Goal: Task Accomplishment & Management: Use online tool/utility

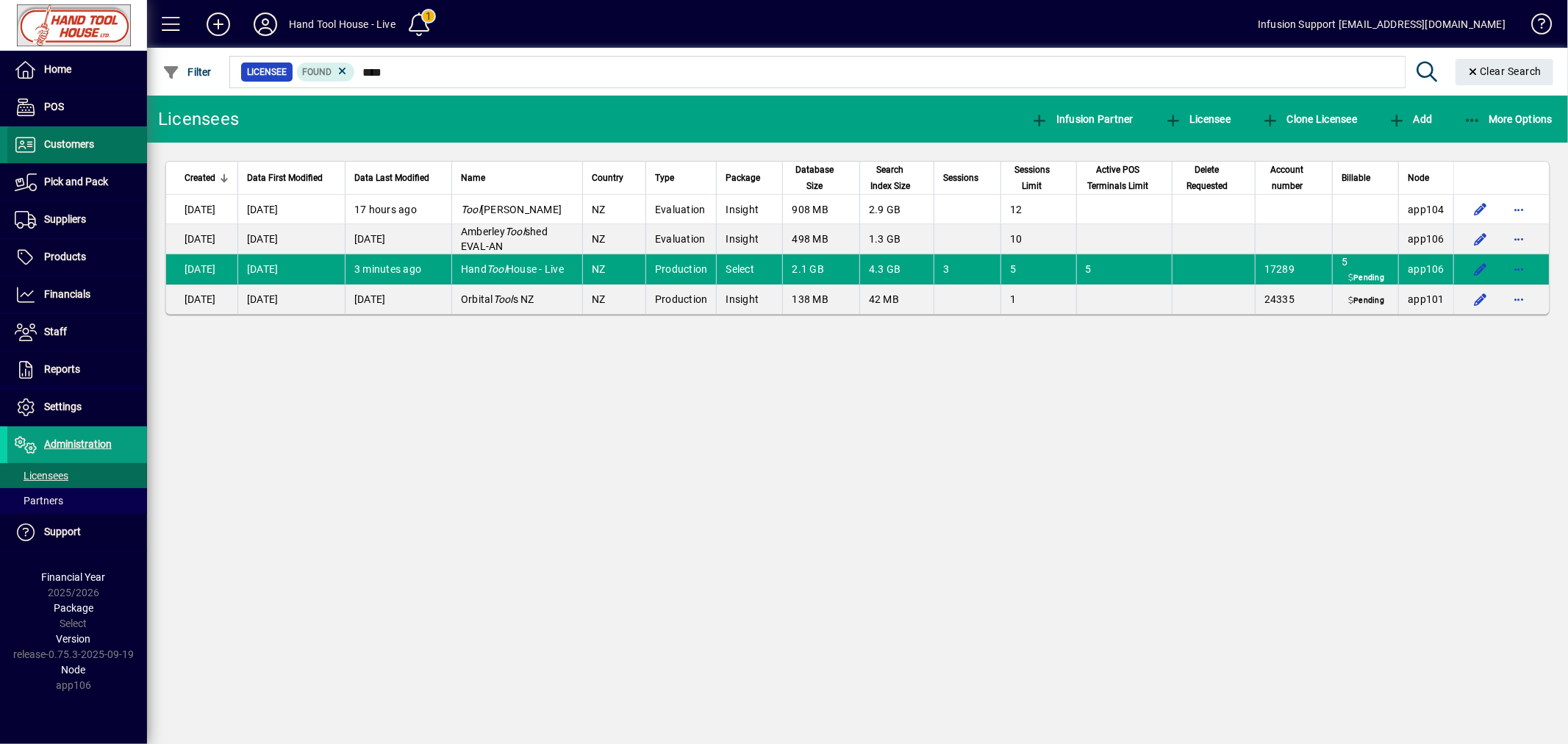
click at [85, 149] on span "Customers" at bounding box center [69, 143] width 50 height 11
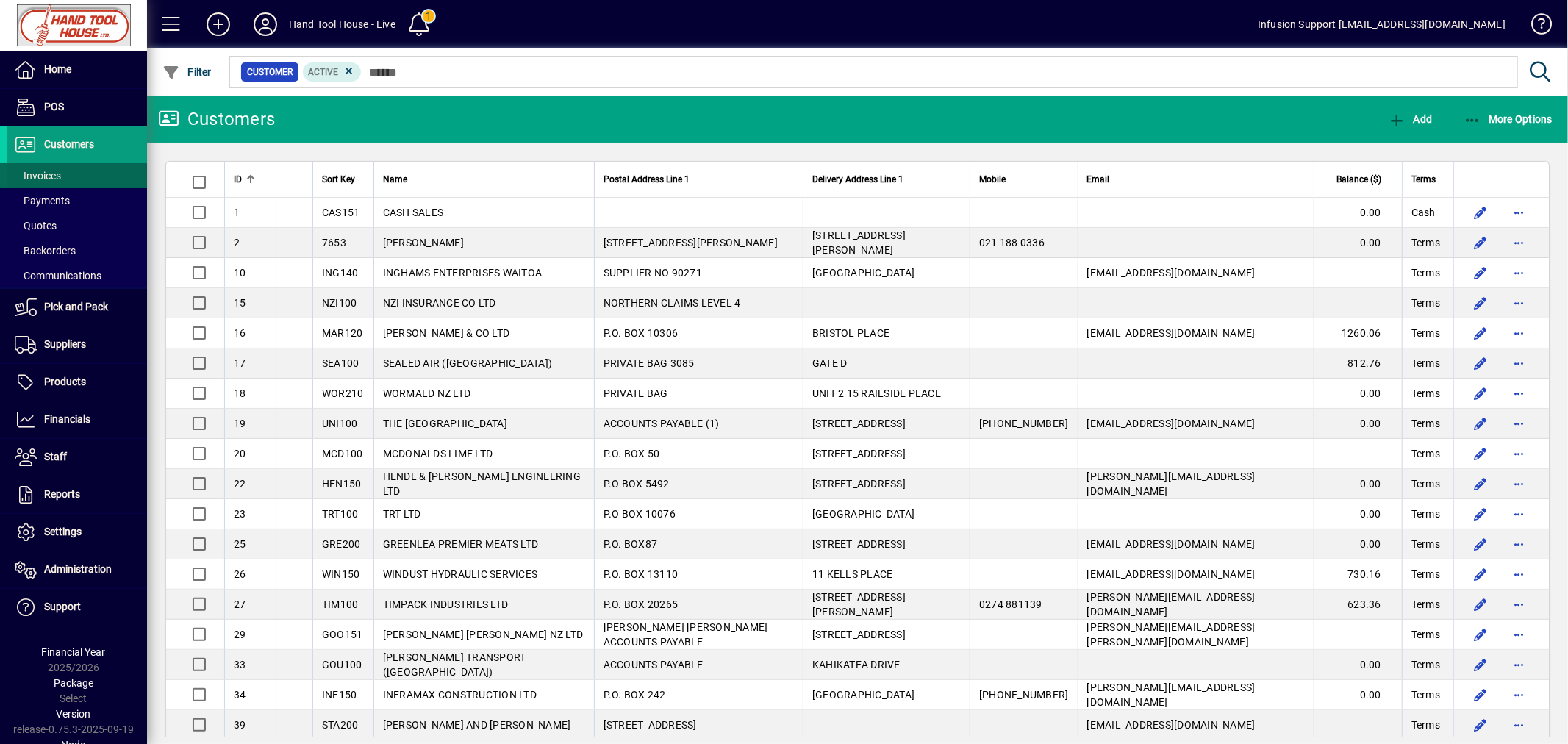
click at [72, 172] on span at bounding box center [77, 175] width 140 height 35
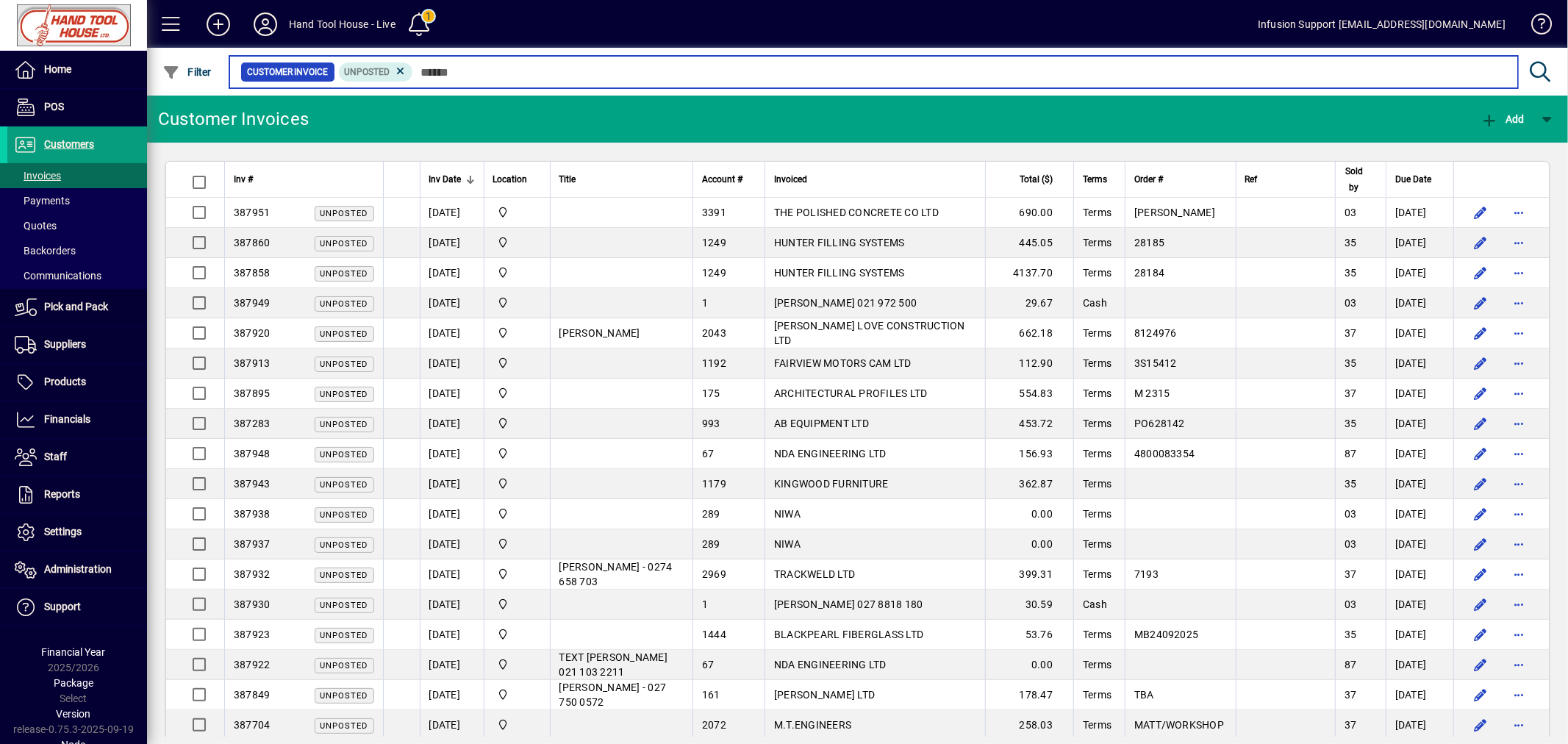
click at [702, 74] on input "text" at bounding box center [960, 72] width 1094 height 21
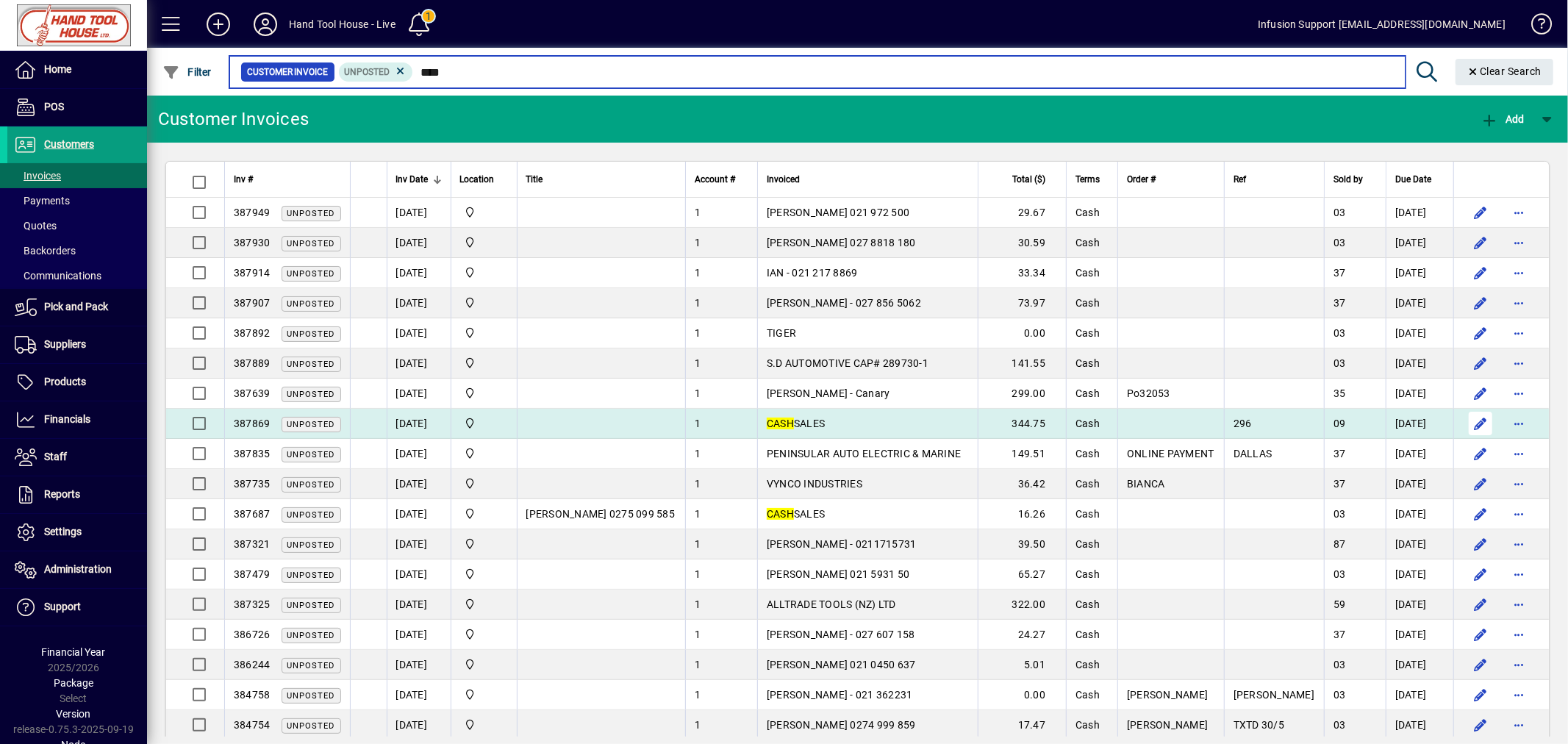
type input "****"
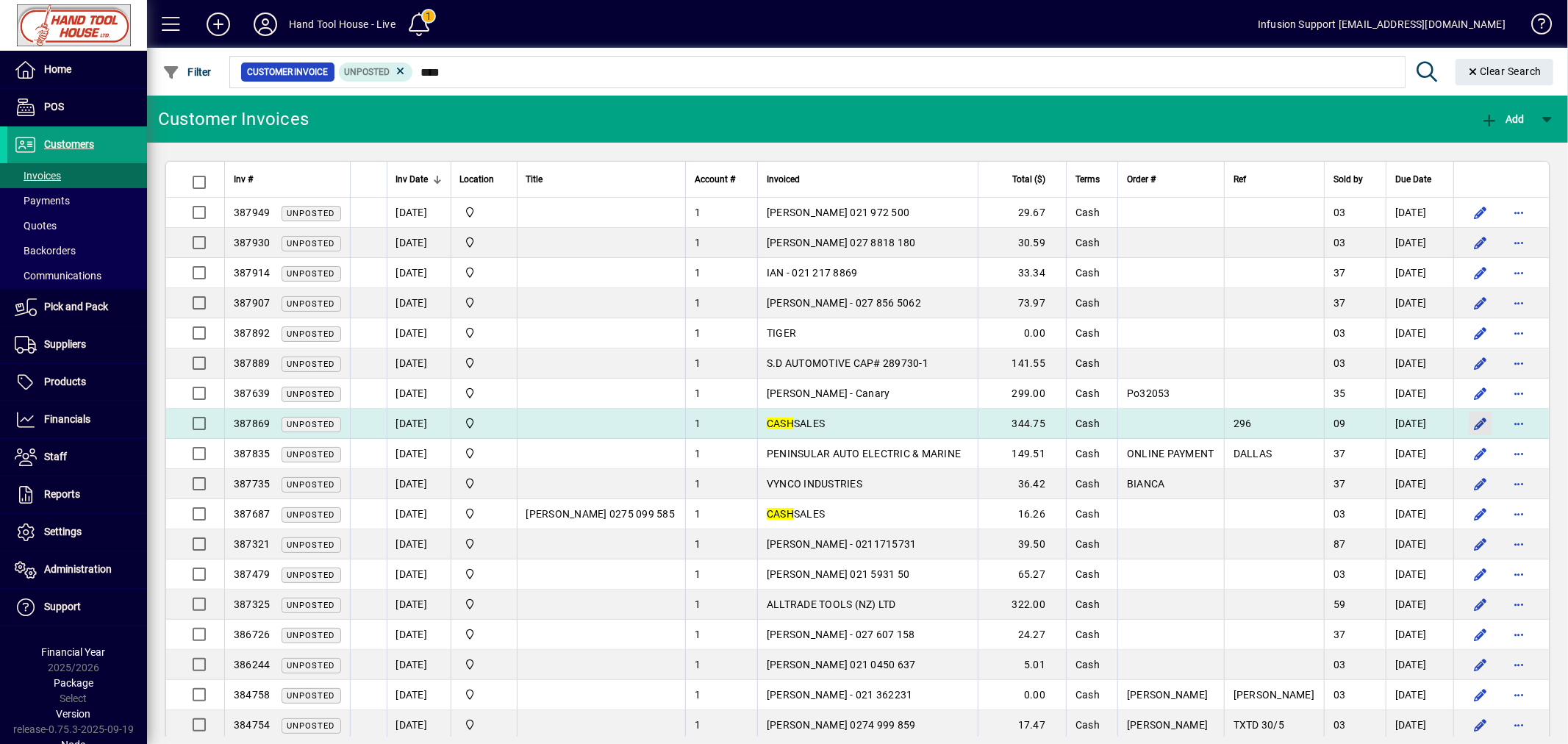
click at [1473, 422] on span "button" at bounding box center [1481, 423] width 35 height 35
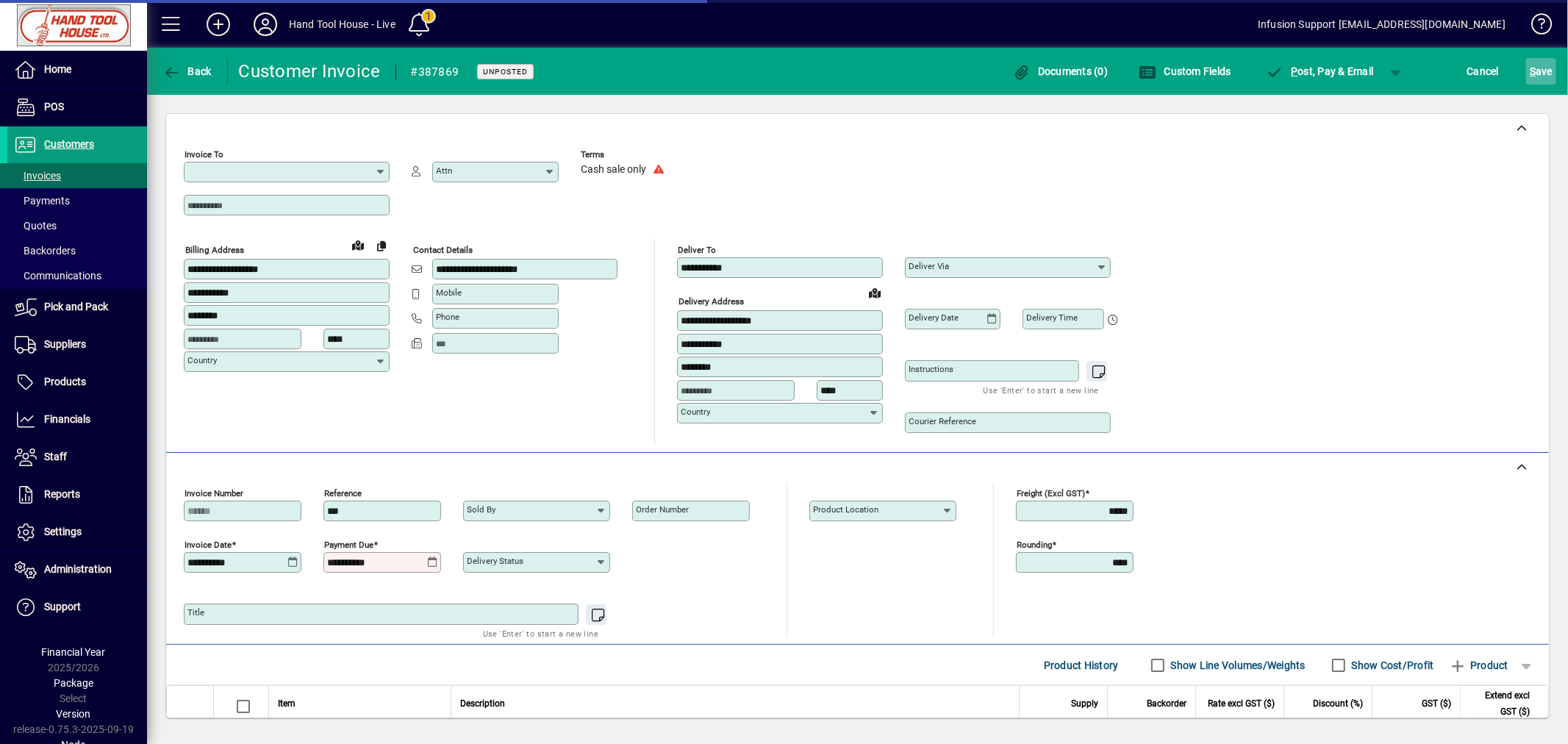
type input "**********"
type input "********"
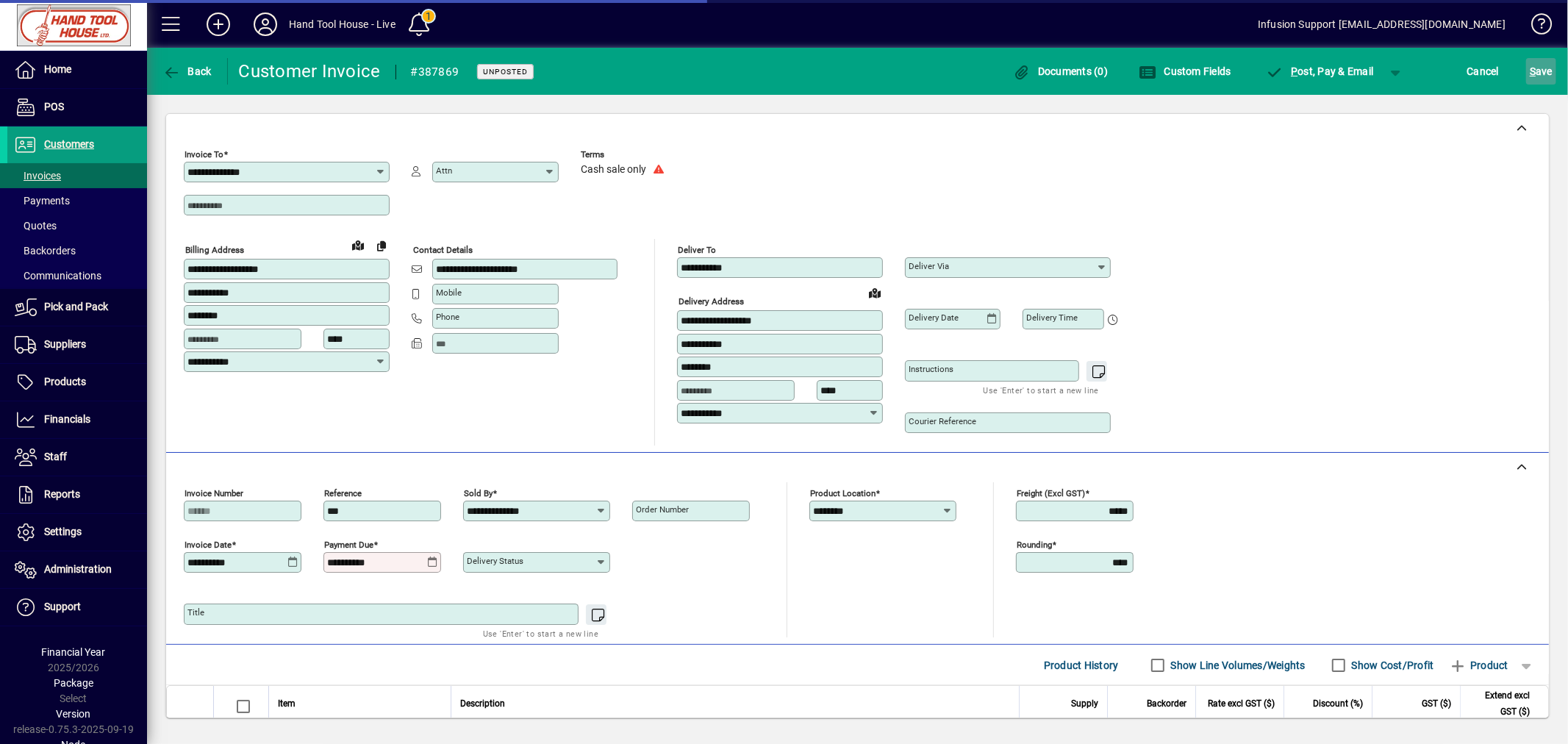
click at [1544, 75] on span "S ave" at bounding box center [1541, 71] width 23 height 24
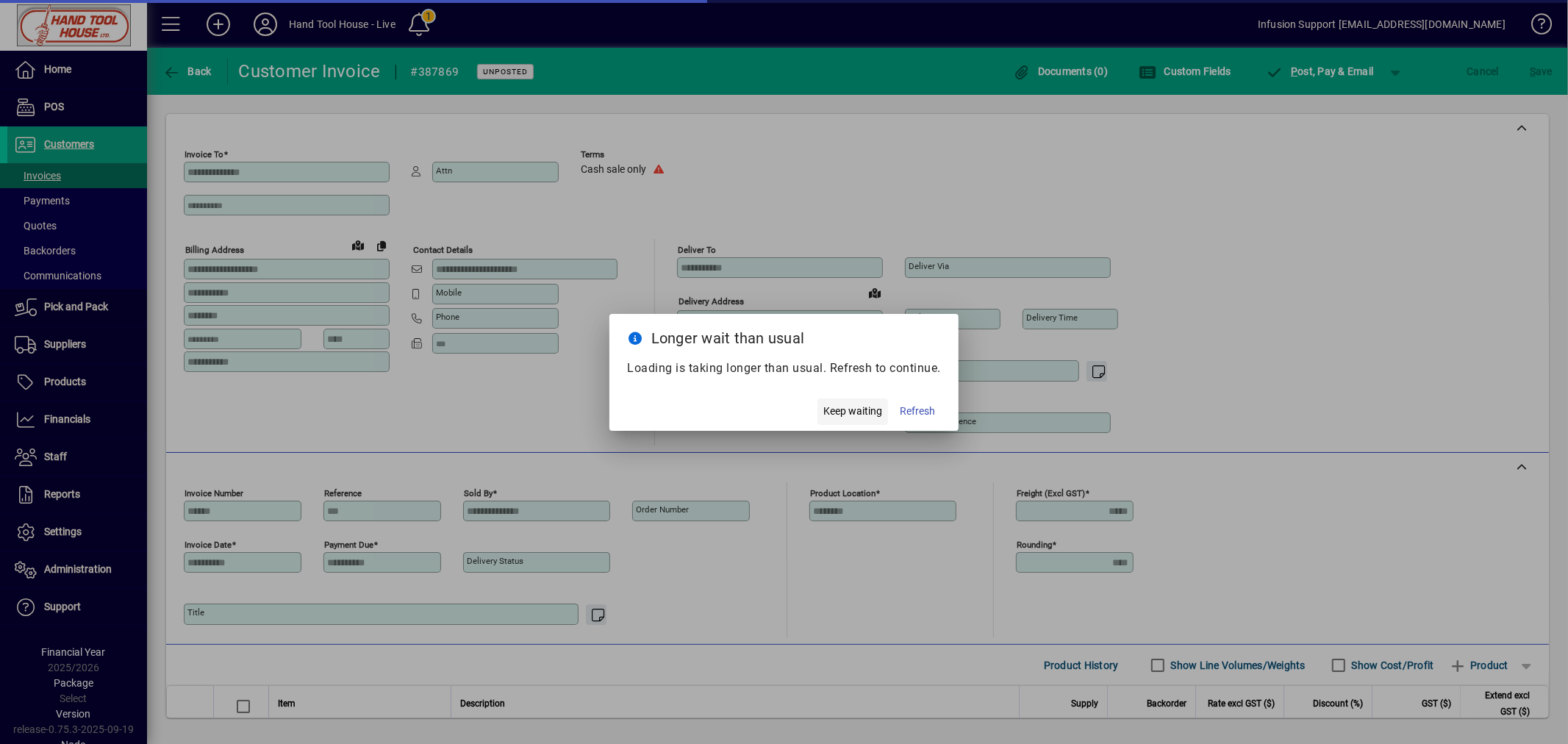
click at [866, 406] on span "Keep waiting" at bounding box center [853, 411] width 59 height 15
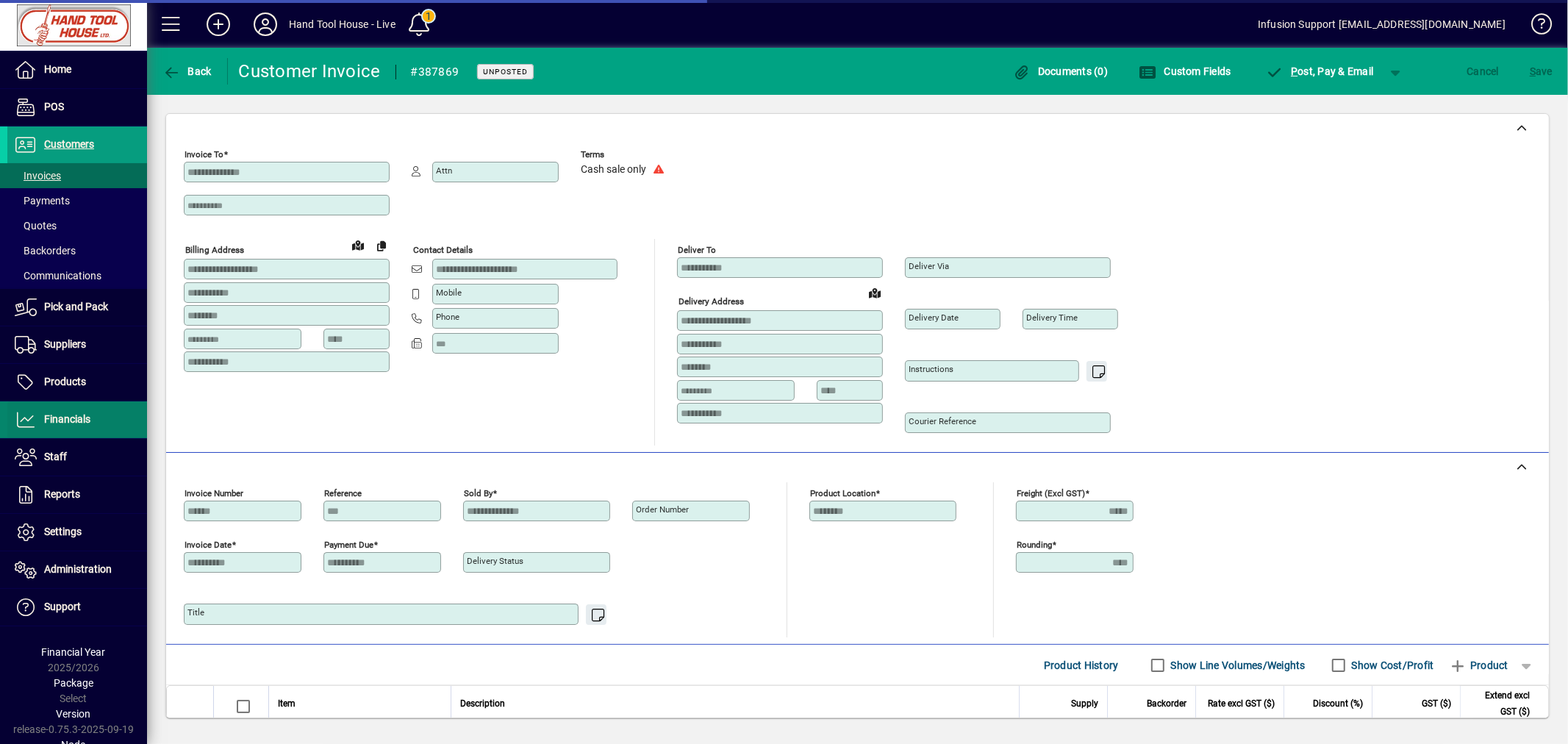
click at [42, 412] on span "Financials" at bounding box center [49, 419] width 83 height 18
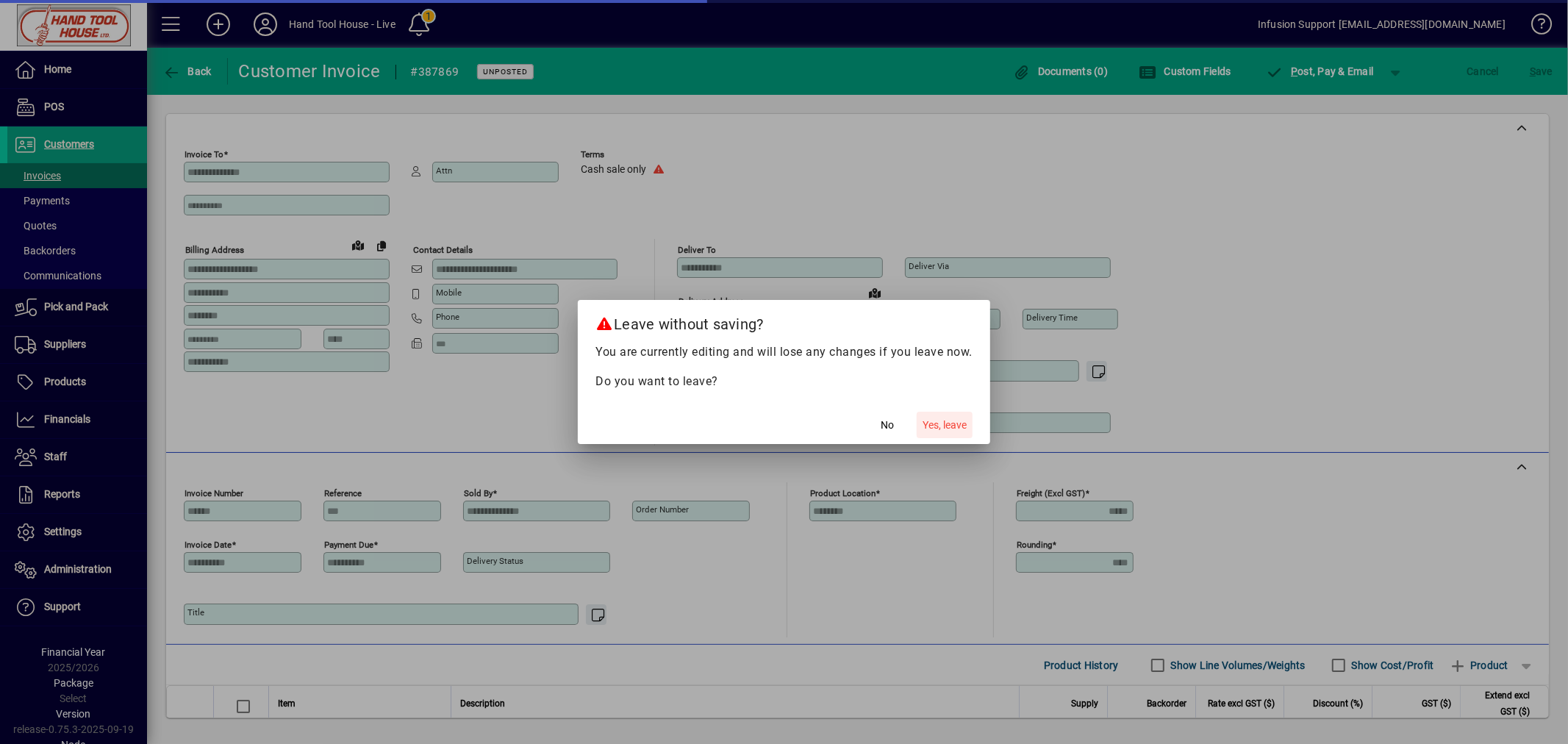
drag, startPoint x: 966, startPoint y: 425, endPoint x: 817, endPoint y: 420, distance: 149.1
click at [966, 425] on span "Yes, leave" at bounding box center [945, 425] width 44 height 15
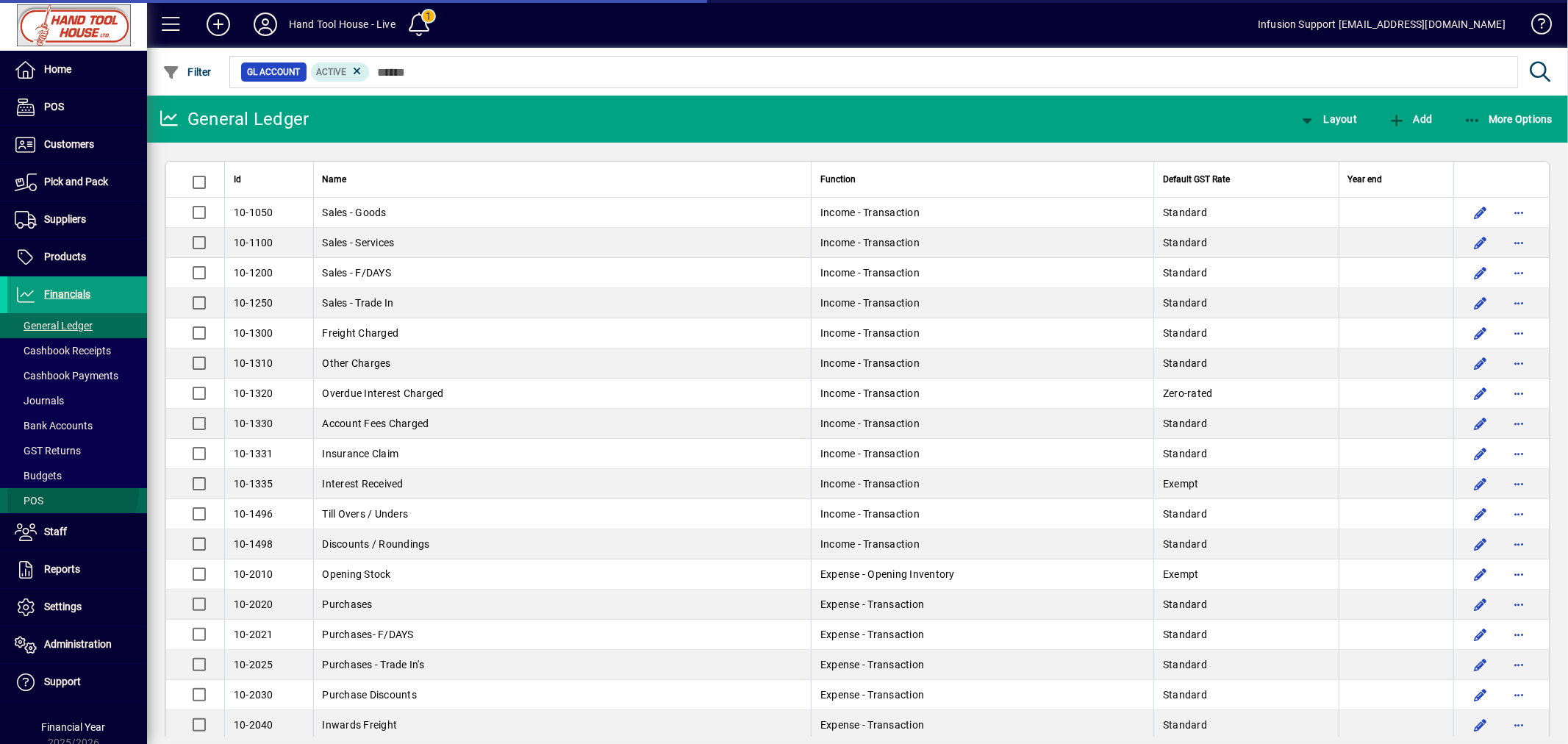
click at [62, 490] on span at bounding box center [77, 500] width 140 height 35
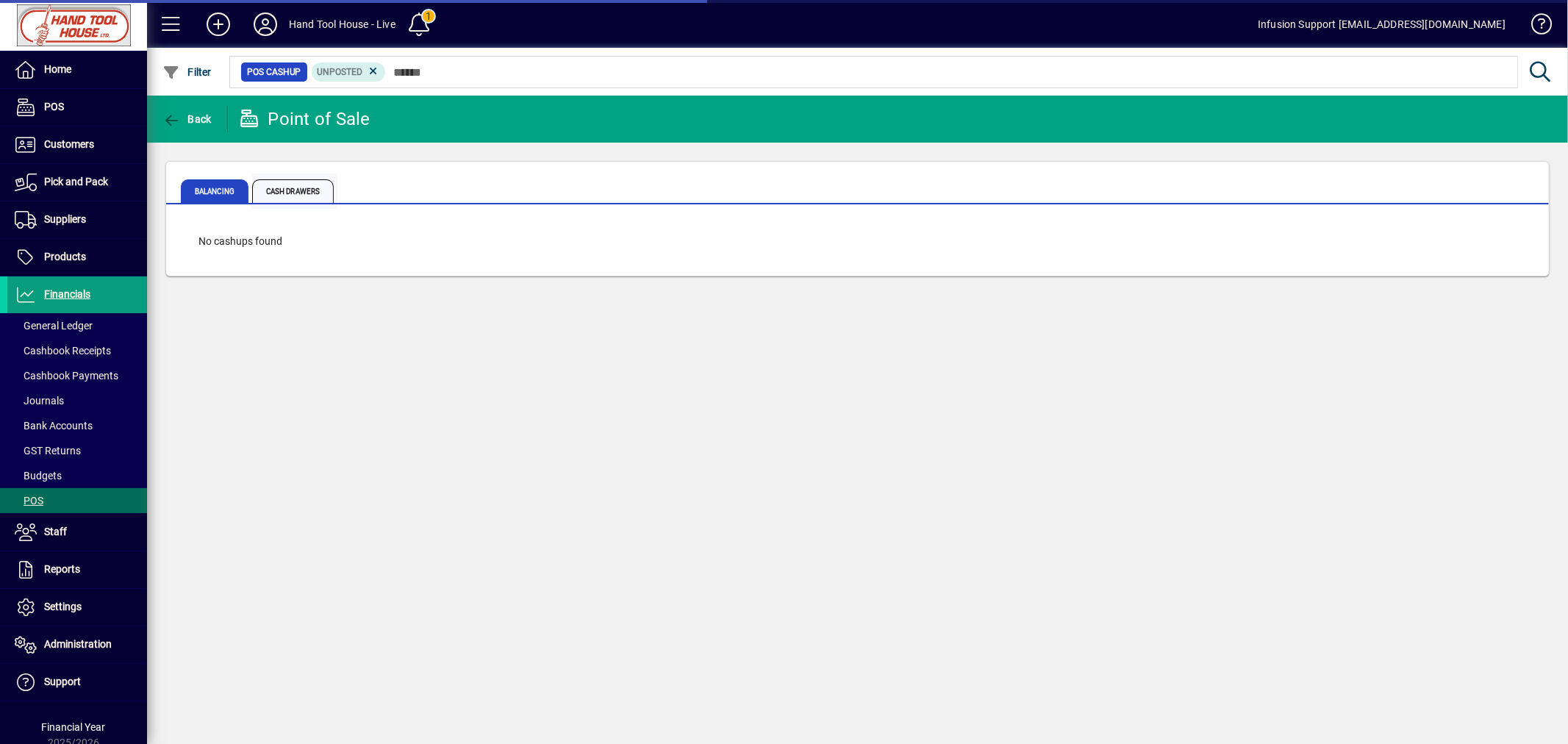
click at [294, 188] on span "Cash Drawers" at bounding box center [293, 191] width 82 height 24
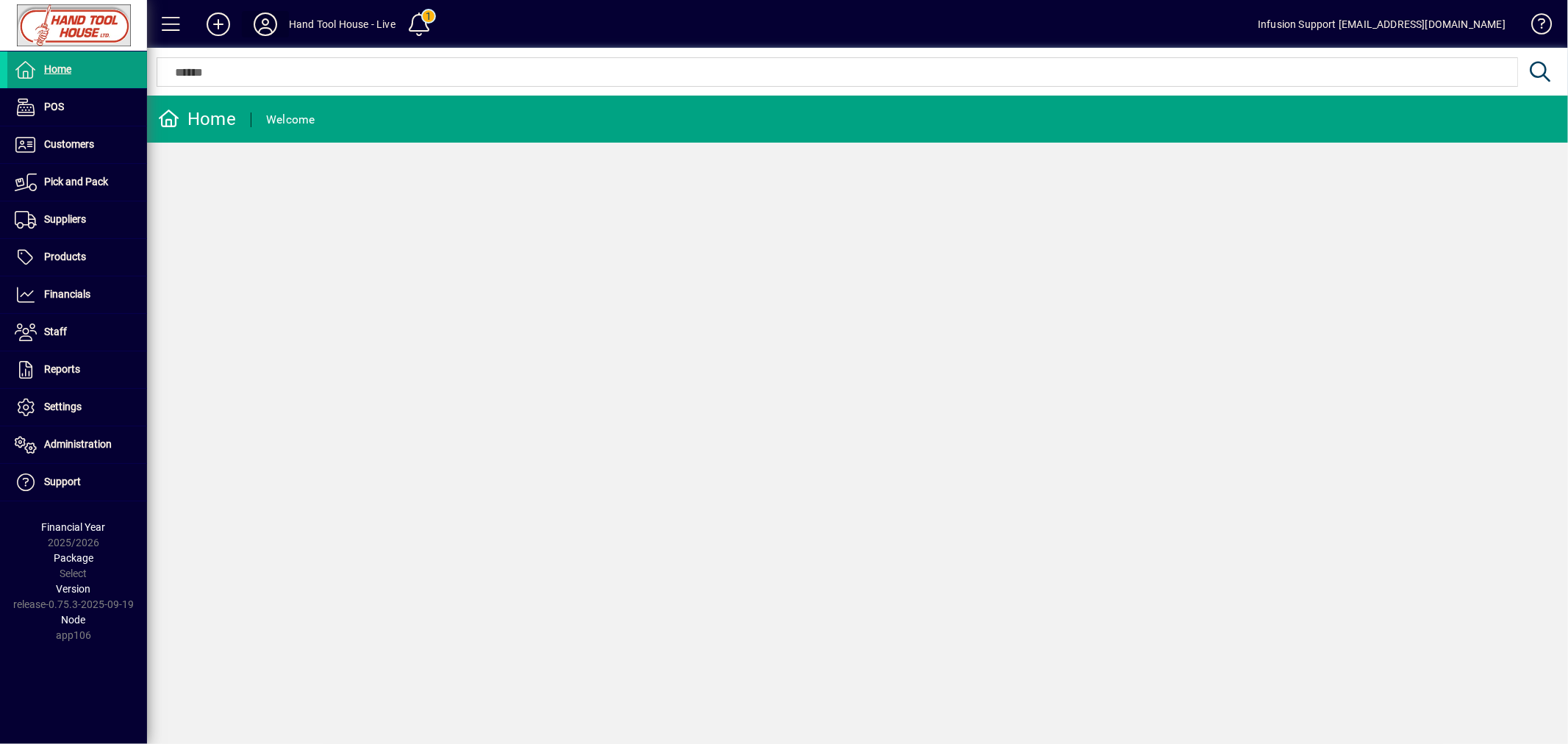
click at [267, 30] on icon at bounding box center [265, 24] width 30 height 24
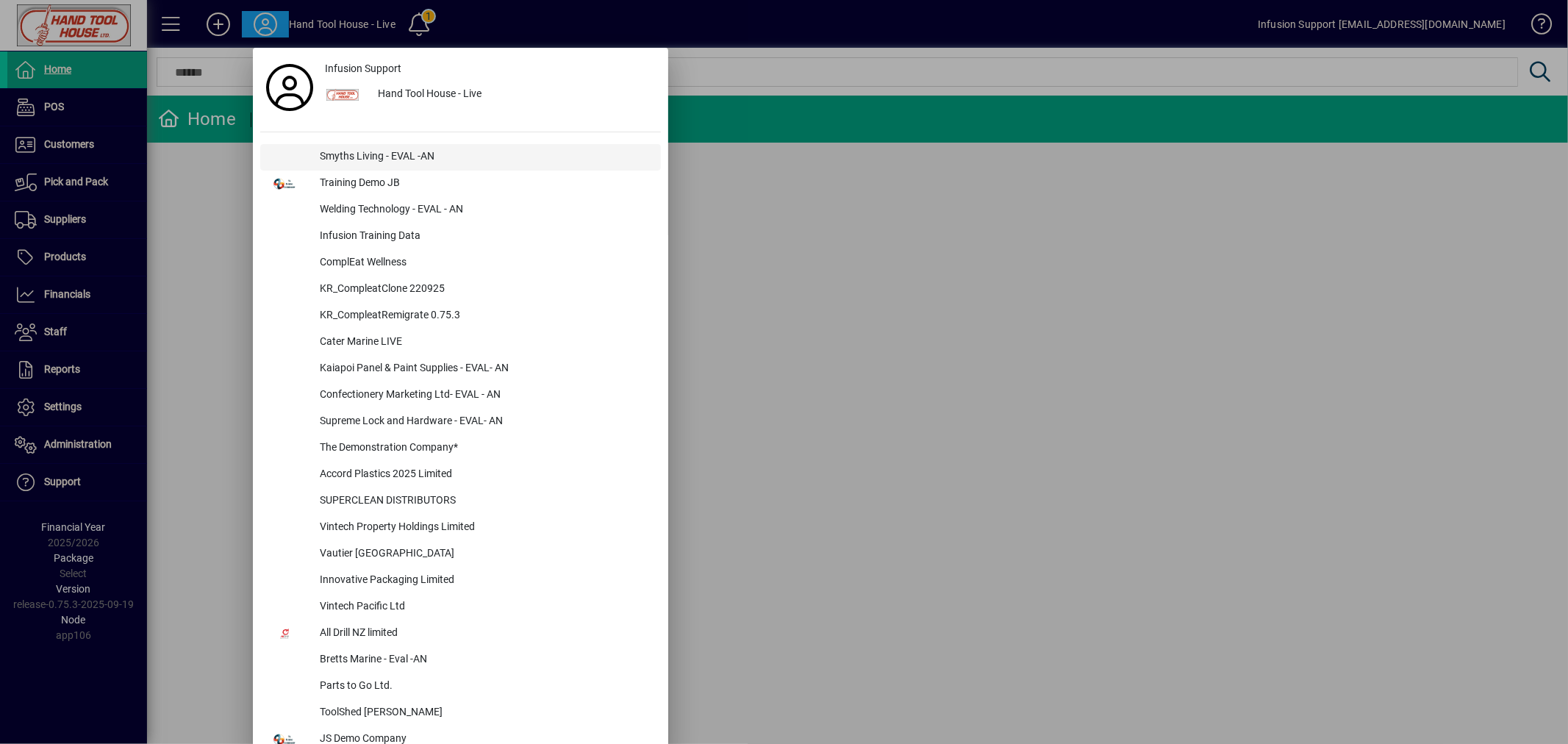
click at [407, 147] on div "Smyths Living - EVAL -AN" at bounding box center [484, 157] width 353 height 27
